Goal: Find specific page/section: Find specific page/section

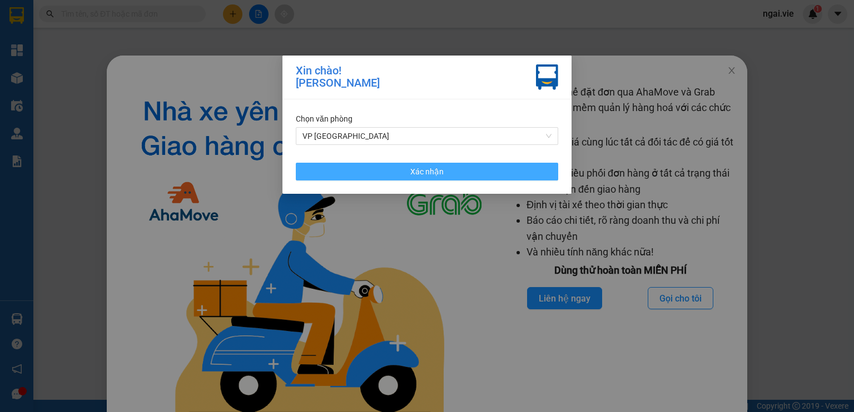
click at [393, 166] on button "Xác nhận" at bounding box center [427, 172] width 262 height 18
